Goal: Information Seeking & Learning: Learn about a topic

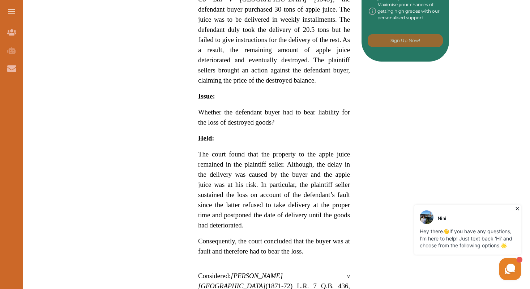
scroll to position [453, 0]
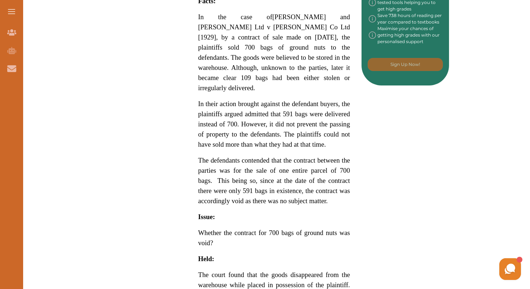
scroll to position [571, 0]
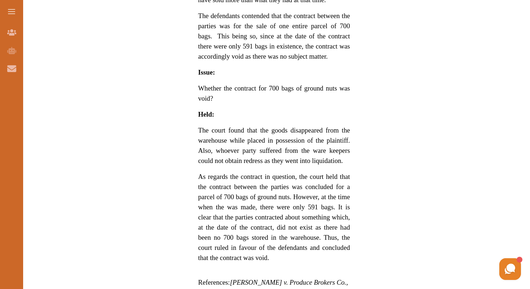
click at [325, 172] on span "As regards the contract in question, the court held that the contract between t…" at bounding box center [274, 216] width 152 height 89
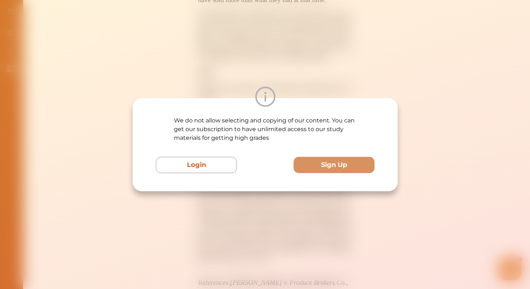
scroll to position [502, 0]
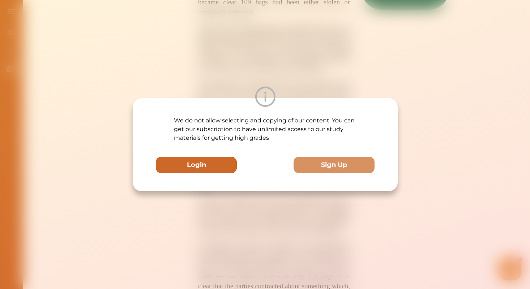
click at [202, 157] on button "Login" at bounding box center [196, 165] width 81 height 16
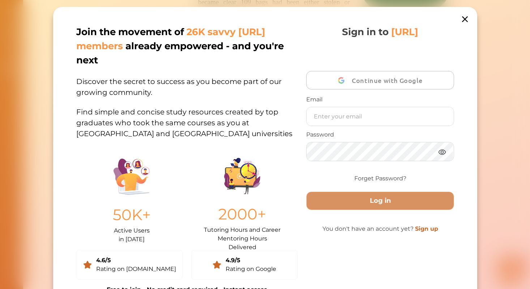
click at [470, 17] on div "Join the movement of 26K savvy StudyCrowd.AI members already empowered - and yo…" at bounding box center [265, 159] width 424 height 305
click at [463, 17] on icon at bounding box center [465, 19] width 10 height 10
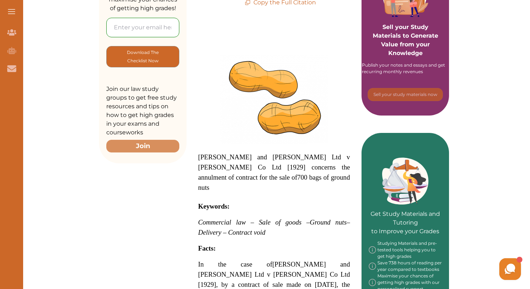
scroll to position [248, 0]
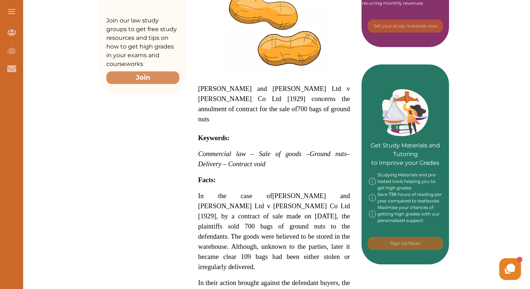
drag, startPoint x: 236, startPoint y: 137, endPoint x: 270, endPoint y: 229, distance: 97.8
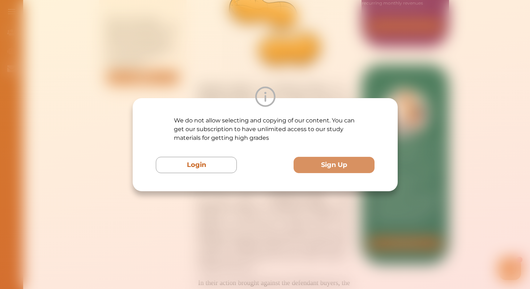
click at [249, 187] on div "We do not allow selecting and copying of our content. You can get our subscript…" at bounding box center [265, 144] width 265 height 93
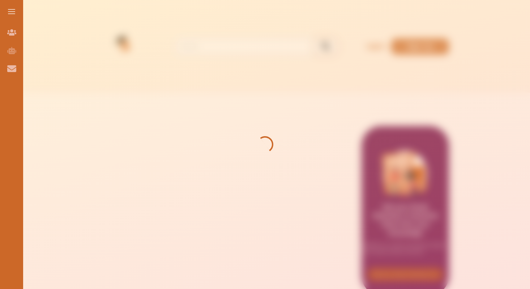
scroll to position [244, 0]
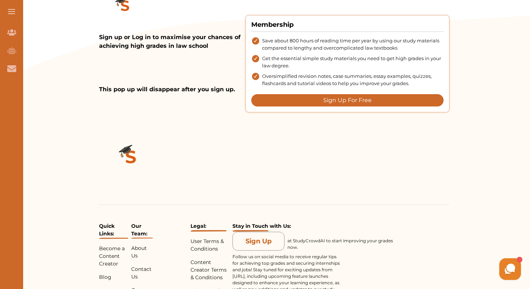
scroll to position [876, 0]
